Goal: Task Accomplishment & Management: Use online tool/utility

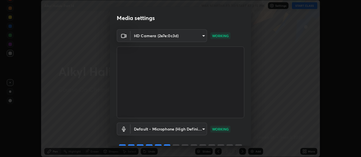
scroll to position [28, 0]
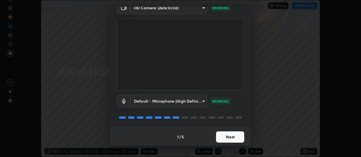
click at [228, 137] on button "Next" at bounding box center [230, 137] width 28 height 11
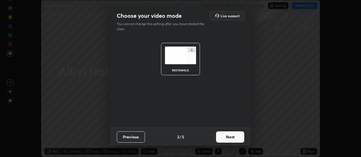
scroll to position [0, 0]
click at [228, 139] on button "Next" at bounding box center [230, 137] width 28 height 11
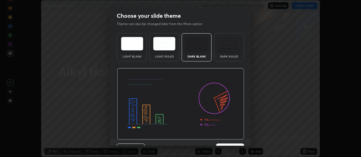
scroll to position [12, 0]
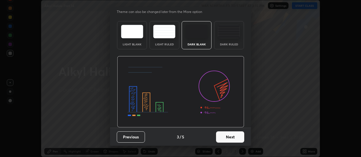
click at [222, 136] on button "Next" at bounding box center [230, 137] width 28 height 11
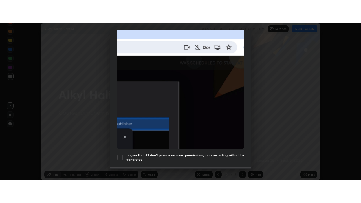
scroll to position [143, 0]
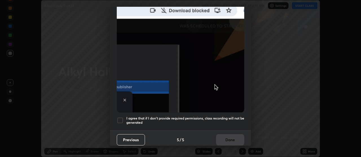
click at [194, 116] on h5 "I agree that if I don't provide required permissions, class recording will not …" at bounding box center [185, 120] width 118 height 9
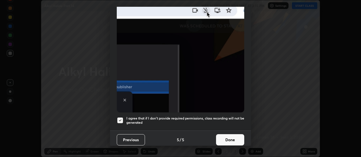
click at [226, 139] on button "Done" at bounding box center [230, 139] width 28 height 11
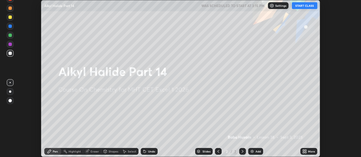
click at [301, 4] on button "START CLASS" at bounding box center [304, 5] width 25 height 7
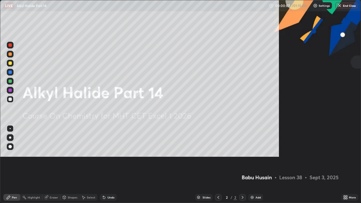
scroll to position [203, 361]
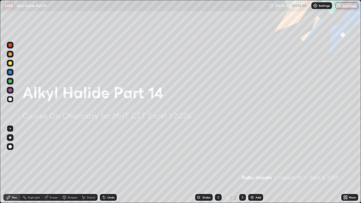
click at [253, 157] on img at bounding box center [252, 197] width 5 height 5
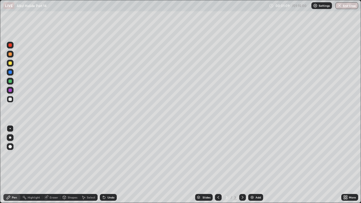
click at [11, 54] on div at bounding box center [9, 54] width 3 height 3
click at [9, 62] on div at bounding box center [9, 63] width 3 height 3
click at [10, 98] on div at bounding box center [9, 99] width 3 height 3
click at [10, 81] on div at bounding box center [9, 81] width 3 height 3
click at [105, 157] on icon at bounding box center [104, 197] width 5 height 5
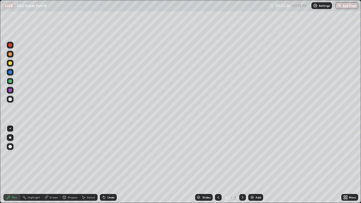
click at [10, 100] on div at bounding box center [9, 99] width 3 height 3
click at [9, 63] on div at bounding box center [9, 63] width 3 height 3
click at [11, 100] on div at bounding box center [9, 99] width 3 height 3
click at [110, 157] on div "Undo" at bounding box center [111, 197] width 7 height 3
click at [112, 157] on div "Undo" at bounding box center [108, 197] width 17 height 7
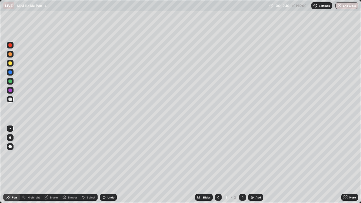
click at [254, 157] on div "Add" at bounding box center [255, 197] width 15 height 7
click at [11, 55] on div at bounding box center [9, 54] width 3 height 3
click at [10, 64] on div at bounding box center [9, 63] width 3 height 3
click at [9, 73] on div at bounding box center [9, 72] width 3 height 3
click at [104, 157] on icon at bounding box center [104, 197] width 5 height 5
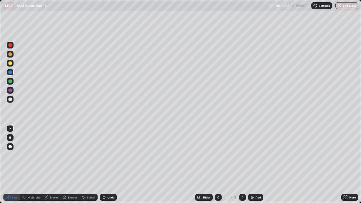
click at [10, 55] on div at bounding box center [9, 54] width 3 height 3
click at [10, 99] on div at bounding box center [9, 99] width 3 height 3
click at [106, 157] on div "Undo" at bounding box center [108, 197] width 17 height 7
click at [10, 101] on div at bounding box center [10, 99] width 7 height 7
click at [7, 72] on div at bounding box center [10, 72] width 7 height 7
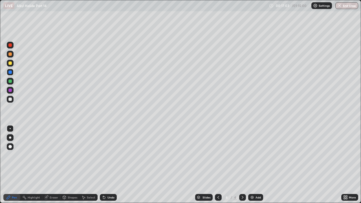
click at [10, 89] on div at bounding box center [9, 90] width 3 height 3
click at [256, 157] on div "Add" at bounding box center [258, 197] width 5 height 3
click at [10, 56] on div at bounding box center [10, 54] width 7 height 7
click at [11, 102] on div at bounding box center [10, 99] width 7 height 7
click at [11, 55] on div at bounding box center [9, 54] width 3 height 3
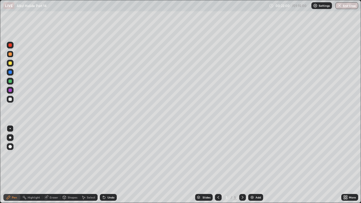
click at [11, 72] on div at bounding box center [9, 72] width 3 height 3
click at [10, 54] on div at bounding box center [9, 54] width 3 height 3
click at [9, 73] on div at bounding box center [9, 72] width 3 height 3
click at [11, 82] on div at bounding box center [9, 81] width 3 height 3
click at [12, 73] on div at bounding box center [9, 72] width 3 height 3
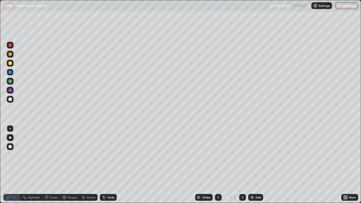
click at [10, 99] on div at bounding box center [9, 99] width 3 height 3
click at [10, 73] on div at bounding box center [9, 72] width 3 height 3
click at [11, 81] on div at bounding box center [9, 81] width 3 height 3
click at [10, 91] on div at bounding box center [9, 90] width 3 height 3
click at [11, 63] on div at bounding box center [9, 63] width 3 height 3
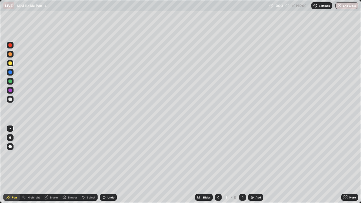
click at [110, 157] on div "Undo" at bounding box center [111, 197] width 7 height 3
click at [108, 157] on div "Undo" at bounding box center [111, 197] width 7 height 3
click at [105, 157] on icon at bounding box center [104, 197] width 5 height 5
click at [108, 157] on div "Undo" at bounding box center [111, 197] width 7 height 3
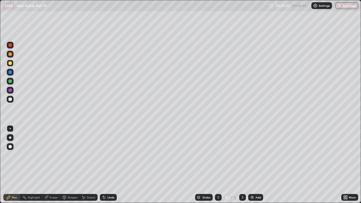
click at [218, 157] on icon at bounding box center [218, 197] width 5 height 5
click at [211, 157] on div "Slides" at bounding box center [204, 197] width 18 height 7
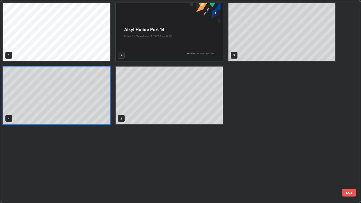
scroll to position [201, 358]
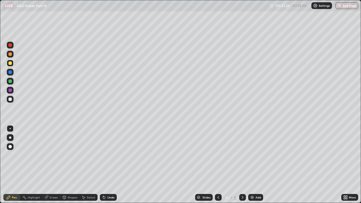
click at [242, 157] on icon at bounding box center [243, 197] width 5 height 5
click at [218, 157] on icon at bounding box center [218, 197] width 5 height 5
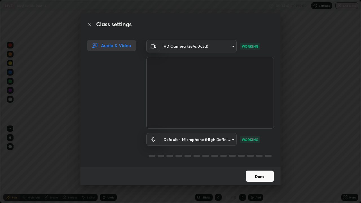
click at [258, 157] on button "Done" at bounding box center [260, 176] width 28 height 11
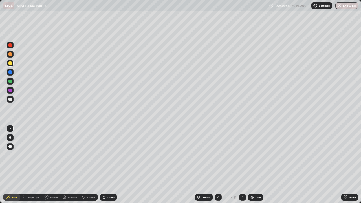
click at [242, 157] on icon at bounding box center [243, 197] width 5 height 5
click at [218, 157] on icon at bounding box center [218, 197] width 5 height 5
click at [256, 157] on div "Add" at bounding box center [258, 197] width 5 height 3
click at [9, 54] on div at bounding box center [9, 54] width 3 height 3
click at [12, 100] on div at bounding box center [10, 99] width 7 height 7
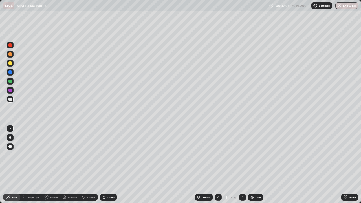
click at [10, 64] on div at bounding box center [9, 63] width 3 height 3
click at [9, 98] on div at bounding box center [9, 99] width 3 height 3
click at [10, 91] on div at bounding box center [9, 90] width 3 height 3
click at [10, 64] on div at bounding box center [9, 63] width 3 height 3
click at [10, 99] on div at bounding box center [9, 99] width 3 height 3
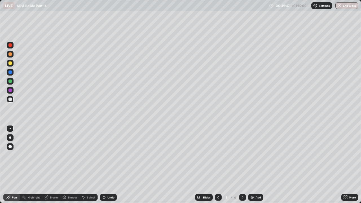
click at [9, 82] on div at bounding box center [9, 81] width 3 height 3
click at [108, 157] on div "Undo" at bounding box center [111, 197] width 7 height 3
click at [8, 65] on div at bounding box center [10, 63] width 7 height 7
click at [11, 63] on div at bounding box center [9, 63] width 3 height 3
click at [10, 99] on div at bounding box center [9, 99] width 3 height 3
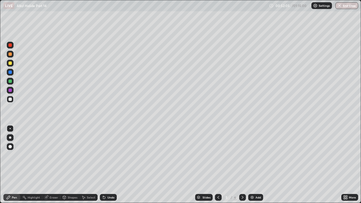
click at [110, 157] on div "Undo" at bounding box center [111, 197] width 7 height 3
click at [113, 157] on div "Undo" at bounding box center [108, 197] width 17 height 7
click at [110, 157] on div "Undo" at bounding box center [111, 197] width 7 height 3
click at [113, 157] on div "Undo" at bounding box center [111, 197] width 7 height 3
click at [10, 64] on div at bounding box center [9, 63] width 3 height 3
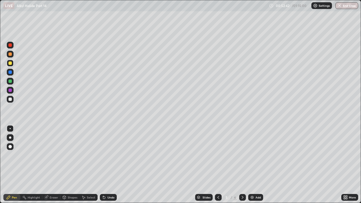
click at [10, 64] on div at bounding box center [9, 63] width 3 height 3
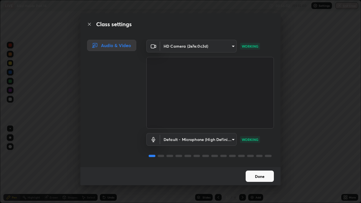
click at [253, 157] on button "Done" at bounding box center [260, 176] width 28 height 11
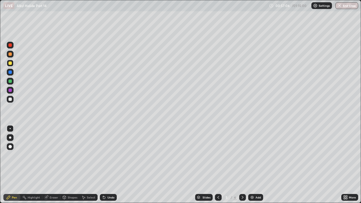
click at [254, 157] on div "Add" at bounding box center [255, 197] width 15 height 7
click at [10, 73] on div at bounding box center [9, 72] width 3 height 3
click at [10, 64] on div at bounding box center [9, 63] width 3 height 3
click at [11, 74] on div at bounding box center [9, 72] width 3 height 3
click at [9, 100] on div at bounding box center [9, 99] width 3 height 3
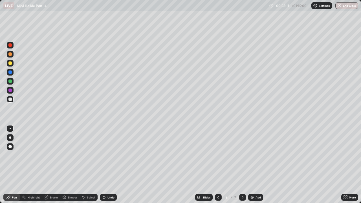
click at [11, 72] on div at bounding box center [9, 72] width 3 height 3
click at [67, 157] on div "Shapes" at bounding box center [69, 197] width 19 height 7
click at [108, 157] on div "Undo" at bounding box center [111, 197] width 7 height 3
click at [10, 89] on div at bounding box center [9, 90] width 3 height 3
click at [13, 157] on div "Pen" at bounding box center [14, 197] width 5 height 3
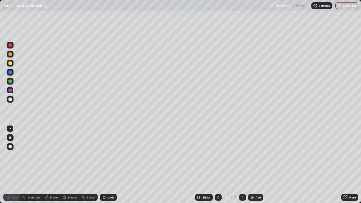
click at [10, 74] on div at bounding box center [9, 72] width 3 height 3
click at [10, 91] on div at bounding box center [9, 90] width 3 height 3
click at [10, 81] on div at bounding box center [9, 81] width 3 height 3
click at [10, 72] on div at bounding box center [9, 72] width 3 height 3
click at [64, 157] on icon at bounding box center [64, 197] width 3 height 1
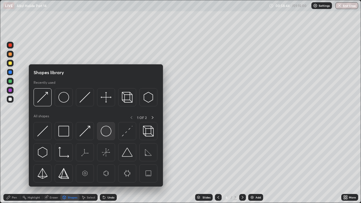
click at [105, 134] on img at bounding box center [106, 131] width 11 height 11
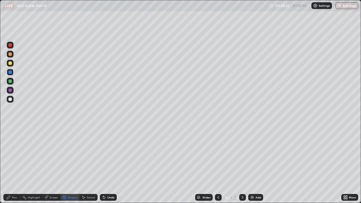
click at [11, 157] on icon at bounding box center [8, 197] width 5 height 5
click at [10, 90] on div at bounding box center [9, 90] width 3 height 3
click at [11, 100] on div at bounding box center [9, 99] width 3 height 3
click at [109, 157] on div "Undo" at bounding box center [108, 197] width 17 height 7
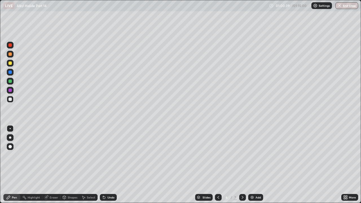
click at [110, 157] on div "Undo" at bounding box center [108, 197] width 17 height 7
click at [12, 62] on div at bounding box center [9, 63] width 3 height 3
click at [49, 157] on div "Eraser" at bounding box center [51, 197] width 18 height 7
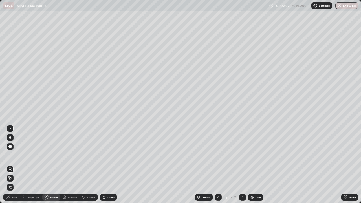
click at [13, 157] on div "Pen" at bounding box center [14, 197] width 5 height 3
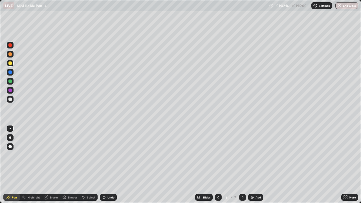
click at [108, 157] on div "Undo" at bounding box center [111, 197] width 7 height 3
click at [344, 6] on button "End Class" at bounding box center [347, 5] width 23 height 7
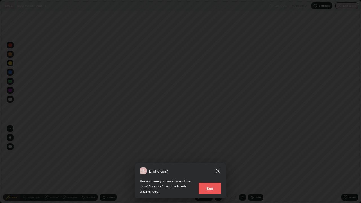
click at [211, 157] on button "End" at bounding box center [210, 188] width 23 height 11
